Goal: Task Accomplishment & Management: Manage account settings

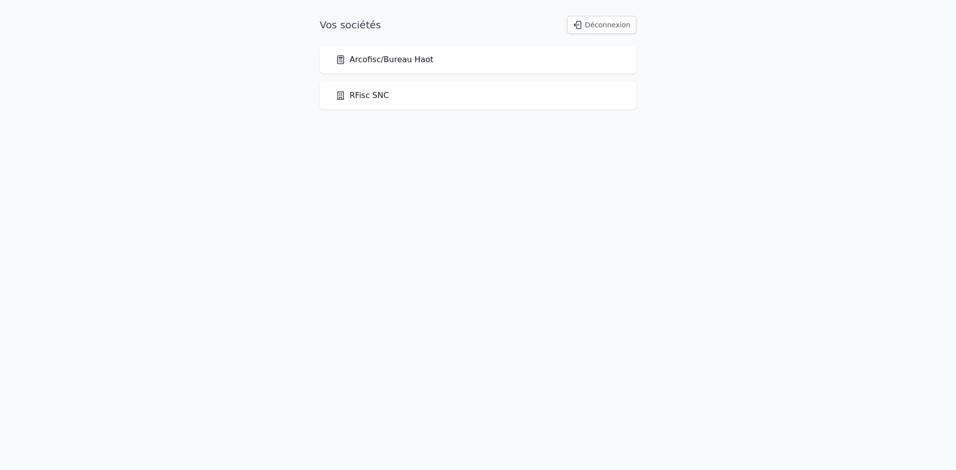
click at [396, 66] on div "Arcofisc/Bureau Haot" at bounding box center [478, 60] width 317 height 28
click at [405, 58] on link "Arcofisc/Bureau Haot" at bounding box center [384, 60] width 98 height 12
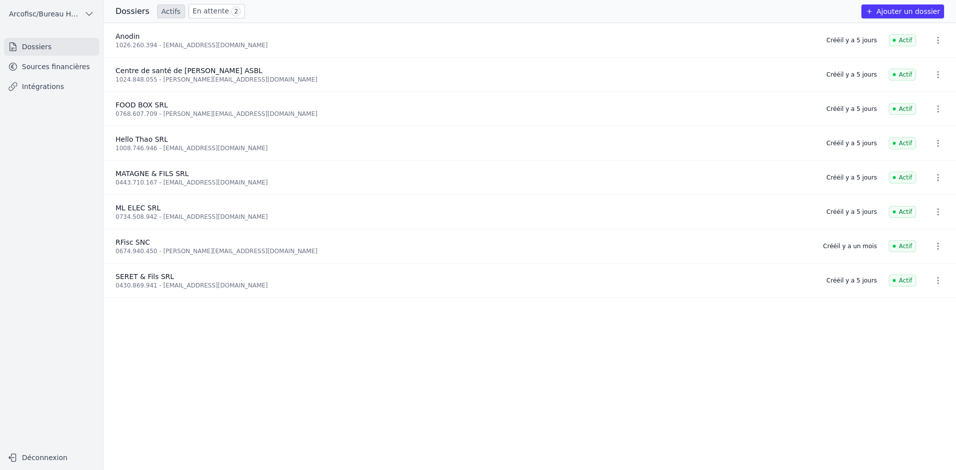
click at [78, 72] on link "Sources financières" at bounding box center [51, 67] width 95 height 18
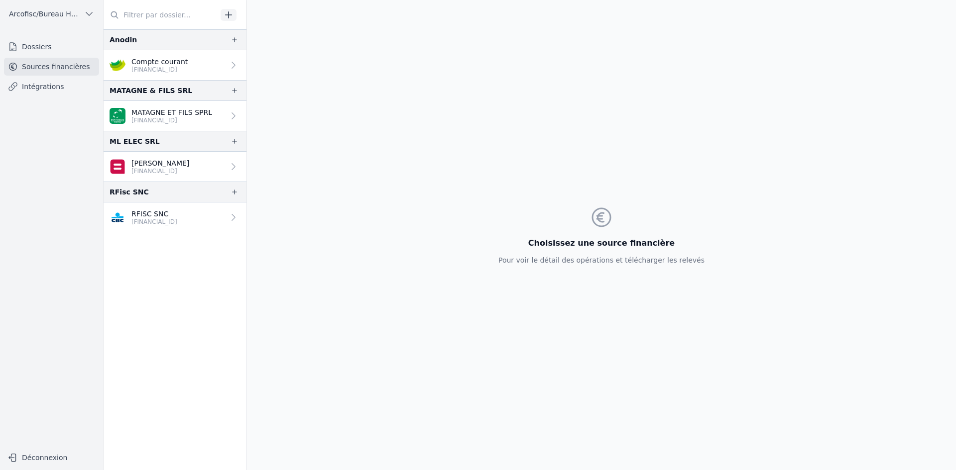
click at [185, 118] on p "[FINANCIAL_ID]" at bounding box center [171, 120] width 81 height 8
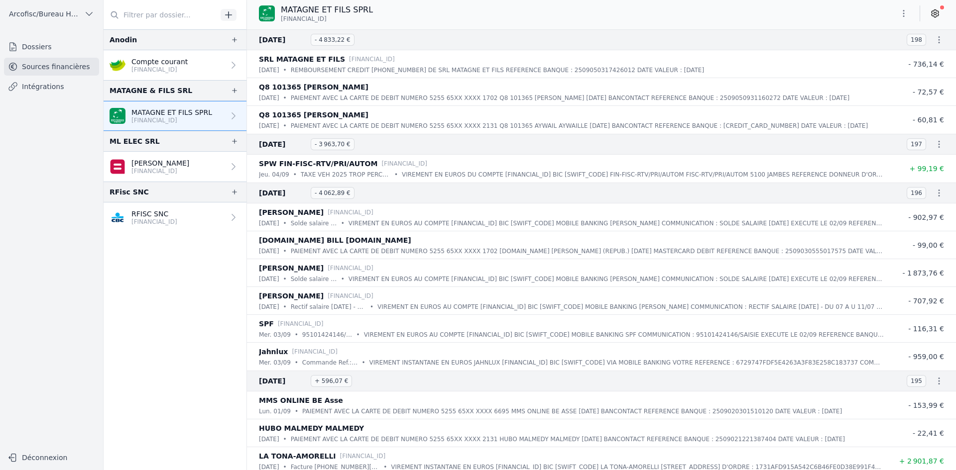
click at [936, 15] on icon at bounding box center [935, 13] width 10 height 10
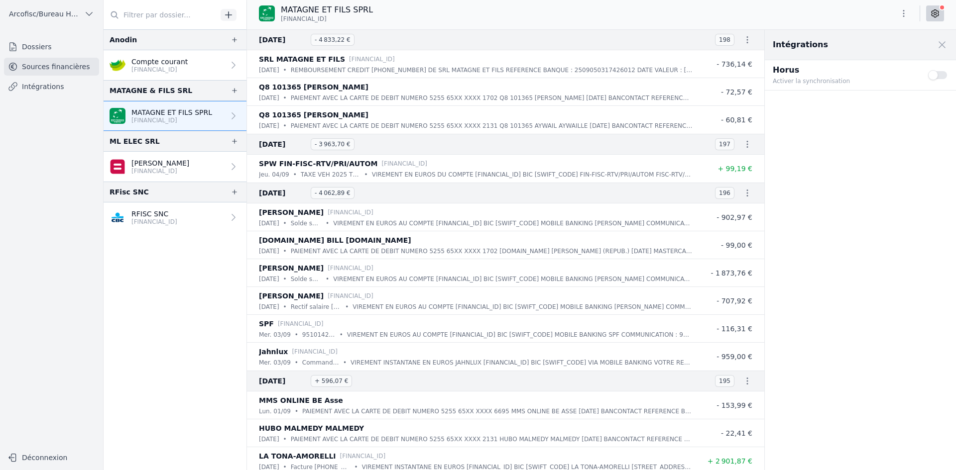
click at [937, 75] on button "Use setting" at bounding box center [938, 75] width 20 height 10
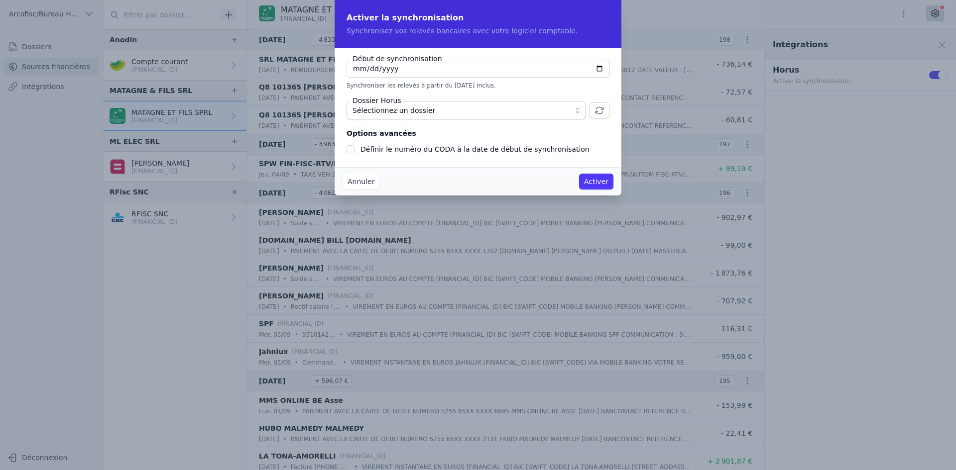
click at [600, 67] on input "[DATE]" at bounding box center [477, 69] width 263 height 18
type input "[DATE]"
checkbox input "false"
type input "[DATE]"
click at [576, 111] on button "Sélectionnez un dossier" at bounding box center [465, 111] width 239 height 18
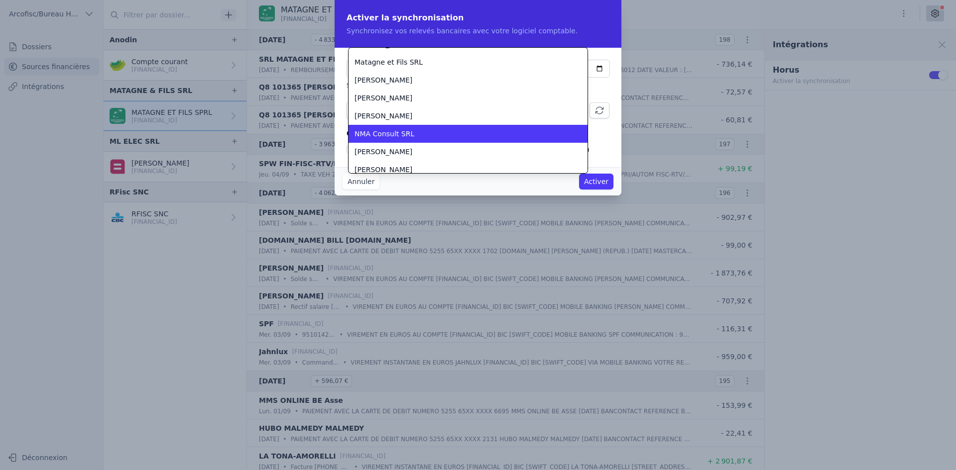
scroll to position [998, 0]
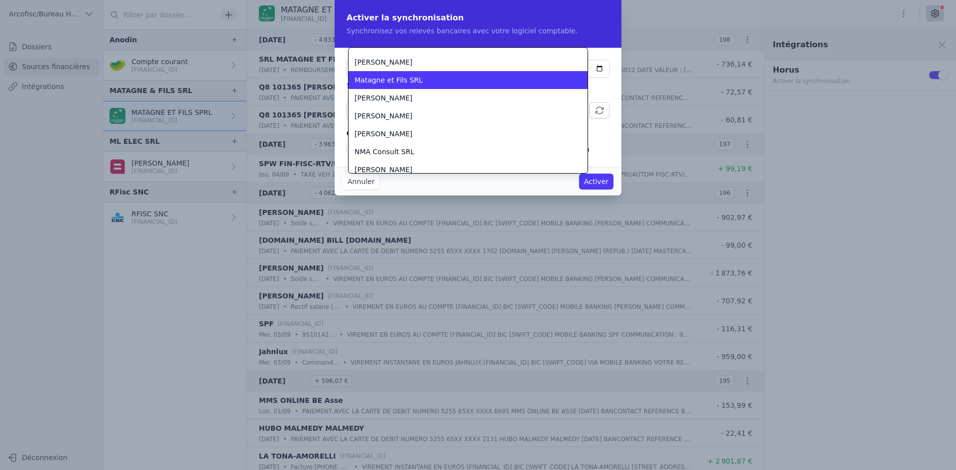
click at [420, 84] on div "Matagne et Fils SRL" at bounding box center [461, 80] width 215 height 10
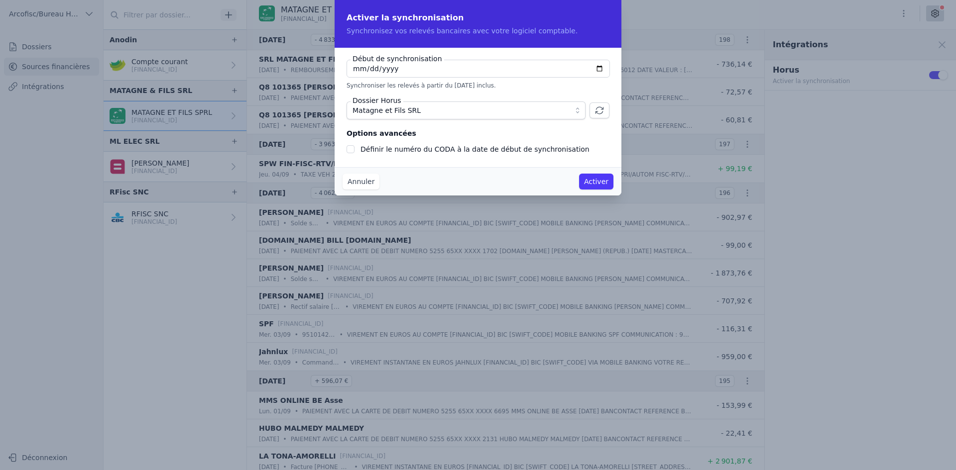
click at [589, 183] on button "Activer" at bounding box center [596, 182] width 34 height 16
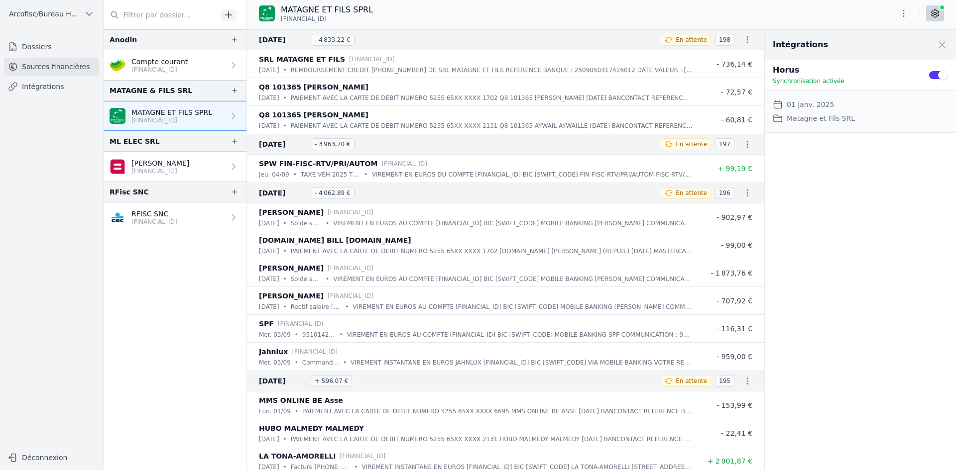
click at [188, 175] on link "[PERSON_NAME] [FINANCIAL_ID]" at bounding box center [175, 167] width 143 height 30
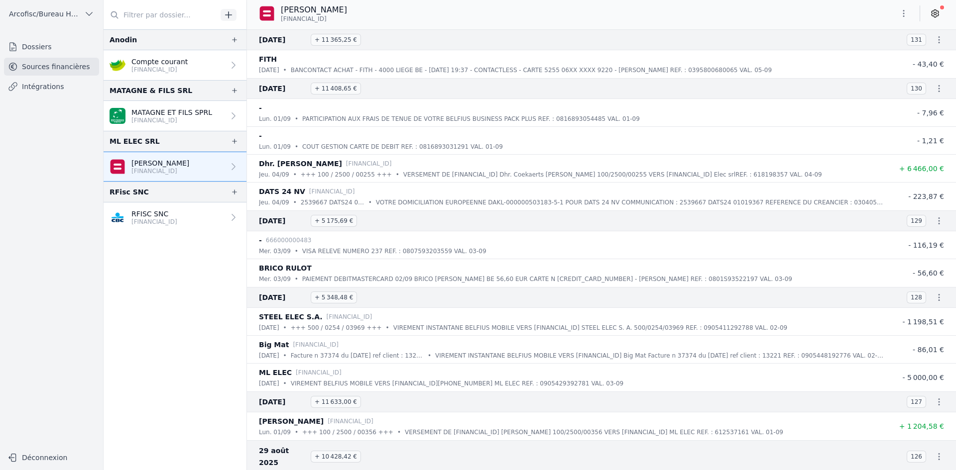
click at [145, 59] on p "Compte courant" at bounding box center [159, 62] width 56 height 10
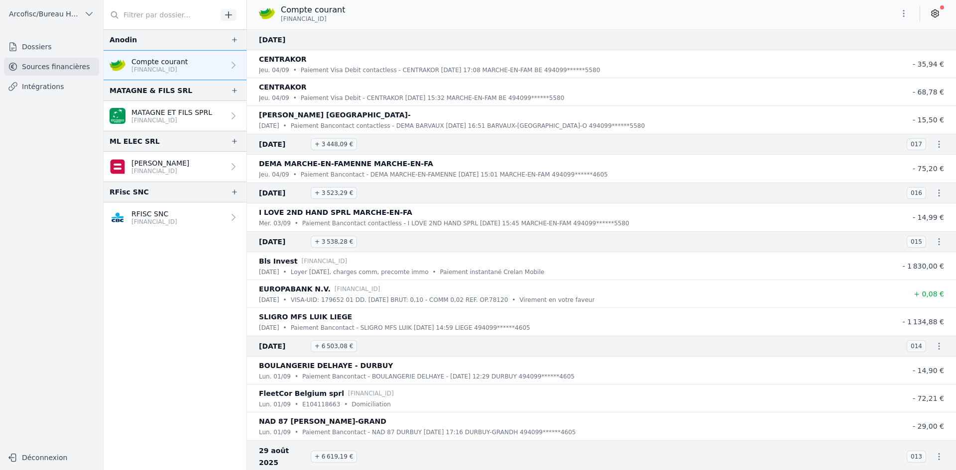
click at [181, 173] on p "[FINANCIAL_ID]" at bounding box center [160, 171] width 58 height 8
